Goal: Task Accomplishment & Management: Complete application form

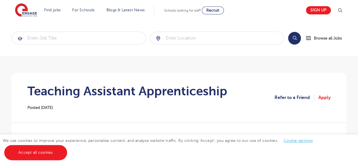
scroll to position [145, 0]
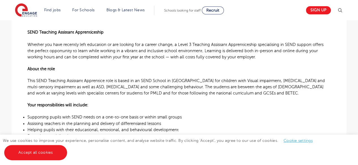
scroll to position [152, 0]
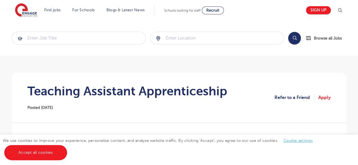
scroll to position [3, 0]
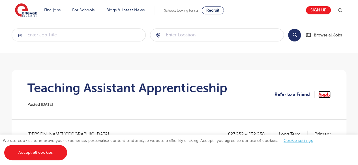
click at [324, 95] on link "Apply" at bounding box center [324, 94] width 12 height 7
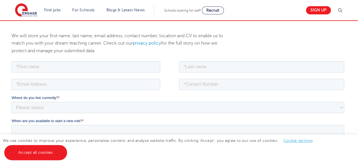
scroll to position [58, 0]
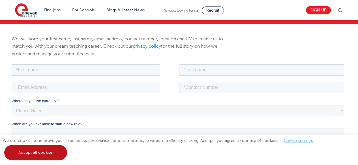
click at [40, 151] on link "Accept all cookies" at bounding box center [35, 152] width 63 height 15
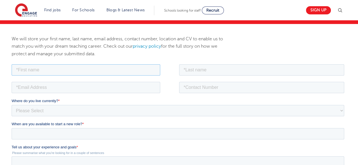
click at [72, 72] on input "text" at bounding box center [86, 69] width 148 height 11
type input "Tayyabah"
type input "Jones"
type input "teeteejai12@gmail.com"
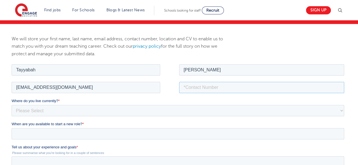
type input "07723285598"
click at [62, 113] on select "Please Select UK Canada Ireland Australia New Zealand Europe USA South Africa J…" at bounding box center [178, 110] width 332 height 11
select select "UK"
click at [12, 105] on select "Please Select UK Canada Ireland Australia New Zealand Europe USA South Africa J…" at bounding box center [178, 110] width 332 height 11
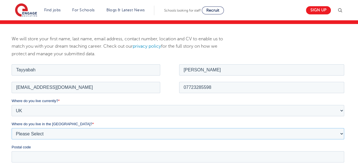
click at [39, 135] on select "Please Select Overseas Barnsley Bedfordshire Berkshire Bournemouth Bracknell Fo…" at bounding box center [178, 133] width 332 height 11
select select "Lancashire"
click at [12, 128] on select "Please Select Overseas Barnsley Bedfordshire Berkshire Bournemouth Bracknell Fo…" at bounding box center [178, 133] width 332 height 11
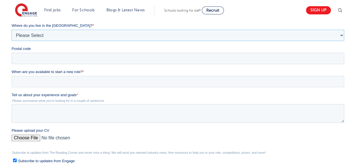
scroll to position [155, 0]
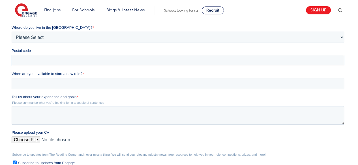
click at [318, 57] on input "Postal code" at bounding box center [178, 60] width 332 height 11
type input "BB1 1BN"
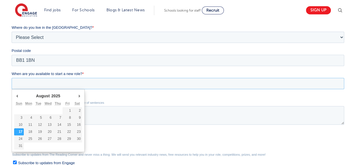
click at [69, 84] on input "When are you available to start a new role? *" at bounding box center [178, 83] width 332 height 11
type div "2025-08-18"
type input "2025/08/18"
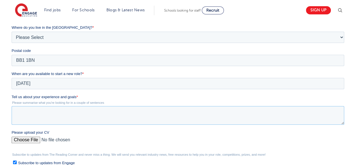
click at [45, 114] on textarea "Tell us about your experience and goals *" at bounding box center [178, 115] width 332 height 19
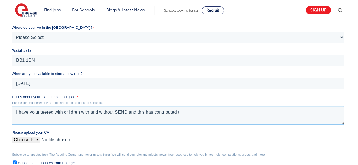
click at [134, 114] on textarea "I have volunteered with children with and without SEND and this has contributed…" at bounding box center [178, 115] width 332 height 19
click at [191, 112] on textarea "I have volunteered with children with and without SEND, and this has contribute…" at bounding box center [178, 115] width 332 height 19
drag, startPoint x: 137, startPoint y: 113, endPoint x: 127, endPoint y: 115, distance: 10.3
click at [127, 115] on textarea "I have volunteered with children with and without SEND, and this has contribute…" at bounding box center [178, 115] width 332 height 19
click at [187, 113] on textarea "I have volunteered with children with and without SEND; this has contributed to…" at bounding box center [178, 115] width 332 height 19
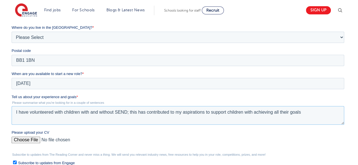
click at [248, 113] on textarea "I have volunteered with children with and without SEND; this has contributed to…" at bounding box center [178, 115] width 332 height 19
click at [300, 116] on textarea "I have volunteered with children with and without SEND; this has contributed to…" at bounding box center [178, 115] width 332 height 19
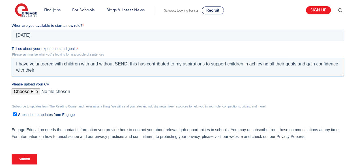
scroll to position [202, 0]
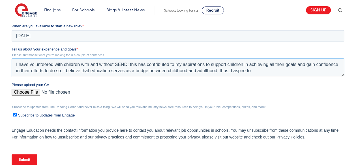
click at [211, 74] on textarea "I have volunteered with children with and without SEND; this has contributed to…" at bounding box center [178, 68] width 332 height 19
click at [261, 71] on textarea "I have volunteered with children with and without SEND; this has contributed to…" at bounding box center [178, 68] width 332 height 19
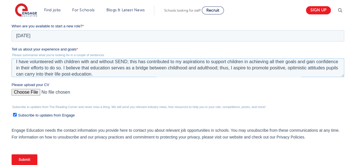
click at [89, 76] on textarea "I have volunteered with children with and without SEND; this has contributed to…" at bounding box center [178, 68] width 332 height 19
click at [41, 75] on textarea "I have volunteered with children with and without SEND; this has contributed to…" at bounding box center [178, 68] width 332 height 19
type textarea "I have volunteered with children with and without SEND; this has contributed to…"
click at [23, 91] on input "Please upload your CV" at bounding box center [178, 94] width 332 height 11
click at [31, 91] on input "Please upload your CV" at bounding box center [178, 94] width 332 height 11
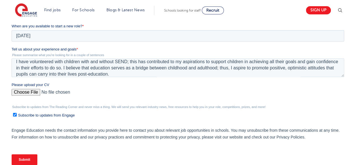
type input "C:\fakepath\tayyabah j cv 4.docx (1).pdf"
click at [32, 158] on input "Submit" at bounding box center [25, 160] width 26 height 11
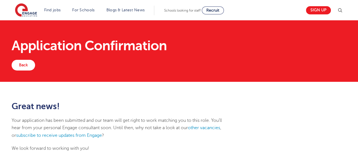
click at [318, 113] on div "Great news! Your application has been submitted and our team will get right to …" at bounding box center [178, 130] width 343 height 56
